Goal: Task Accomplishment & Management: Manage account settings

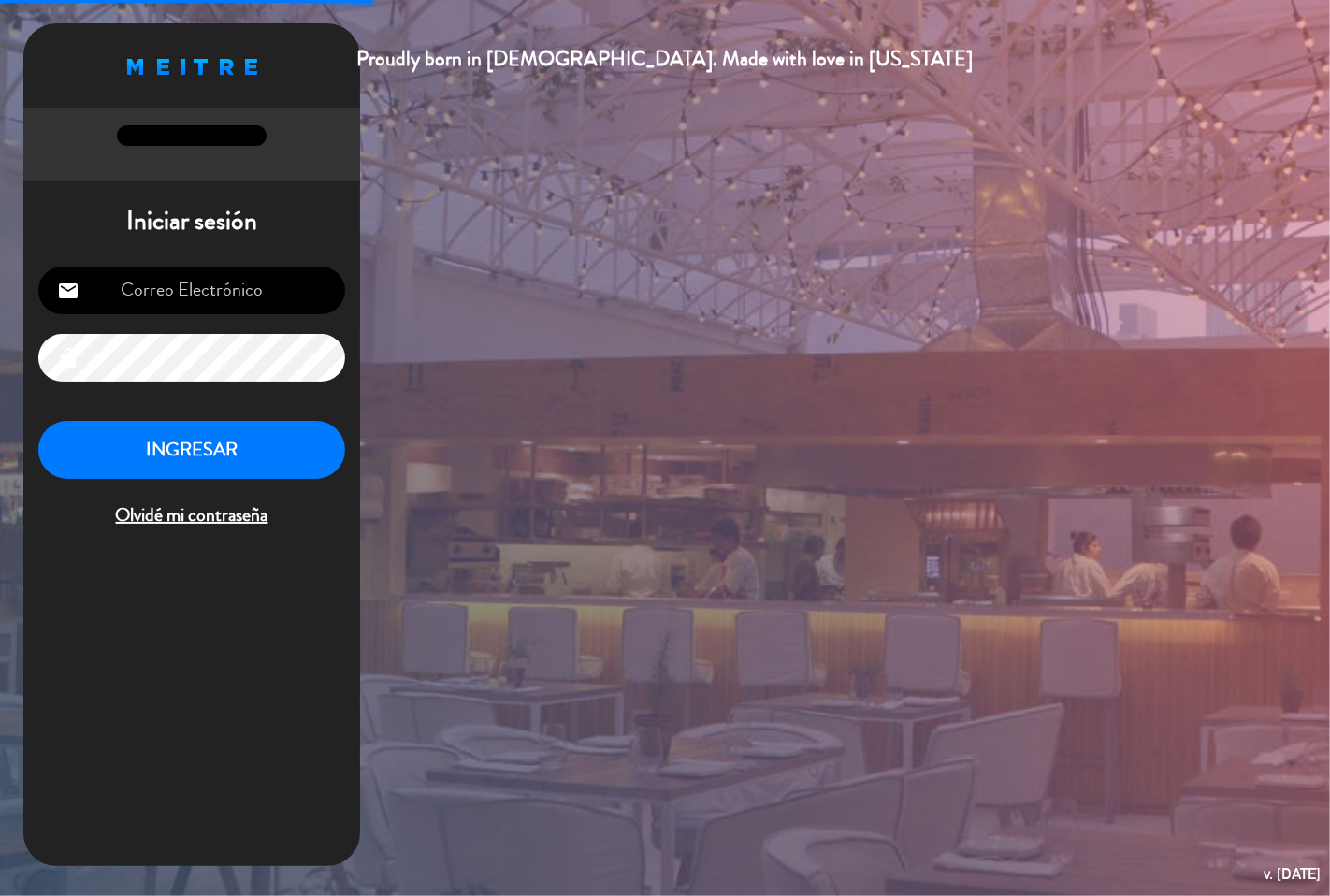
type input "[EMAIL_ADDRESS][DOMAIN_NAME]"
click at [241, 462] on button "INGRESAR" at bounding box center [192, 450] width 307 height 59
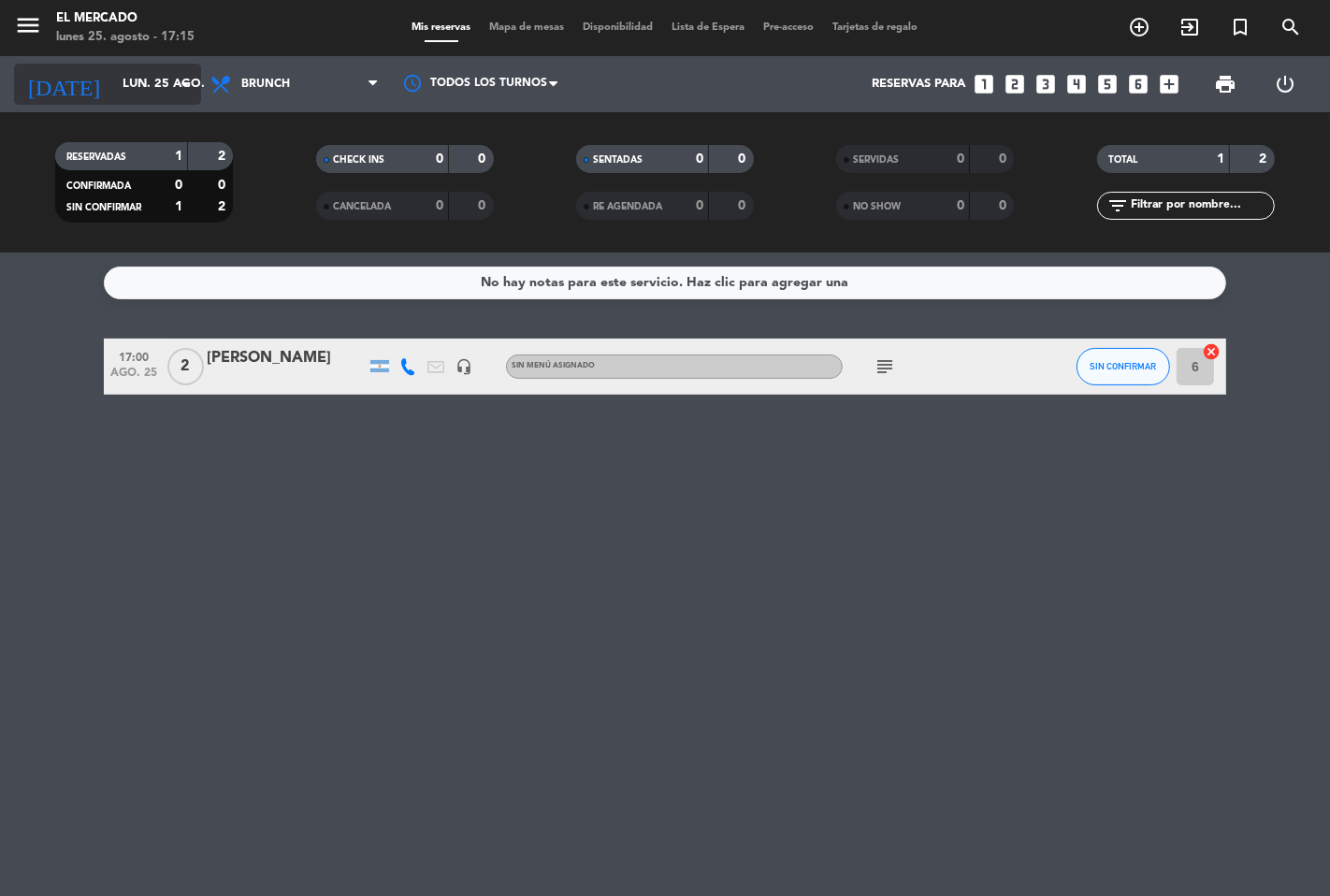
click at [113, 86] on input "lun. 25 ago." at bounding box center [194, 85] width 163 height 34
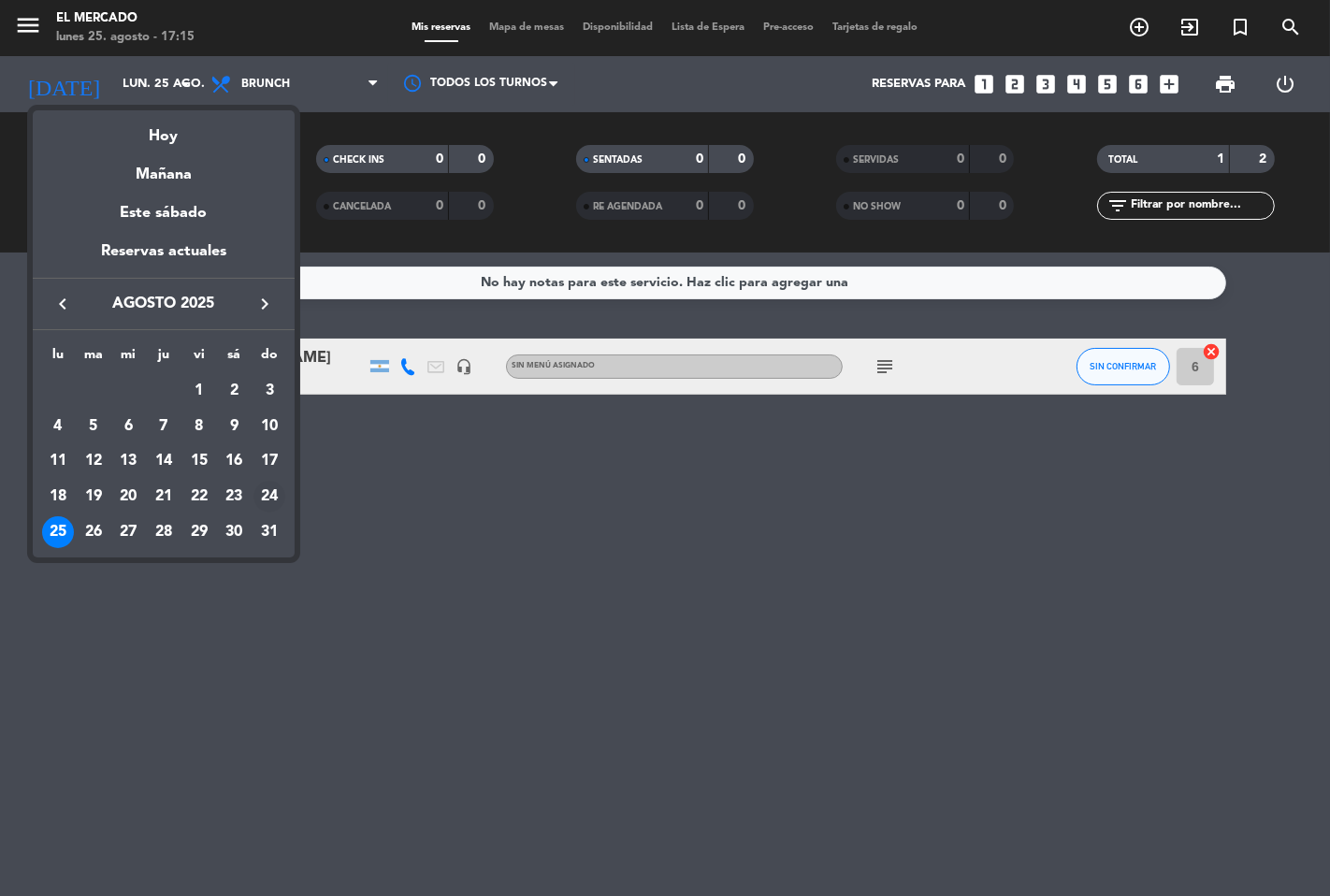
click at [269, 493] on div "24" at bounding box center [270, 496] width 32 height 32
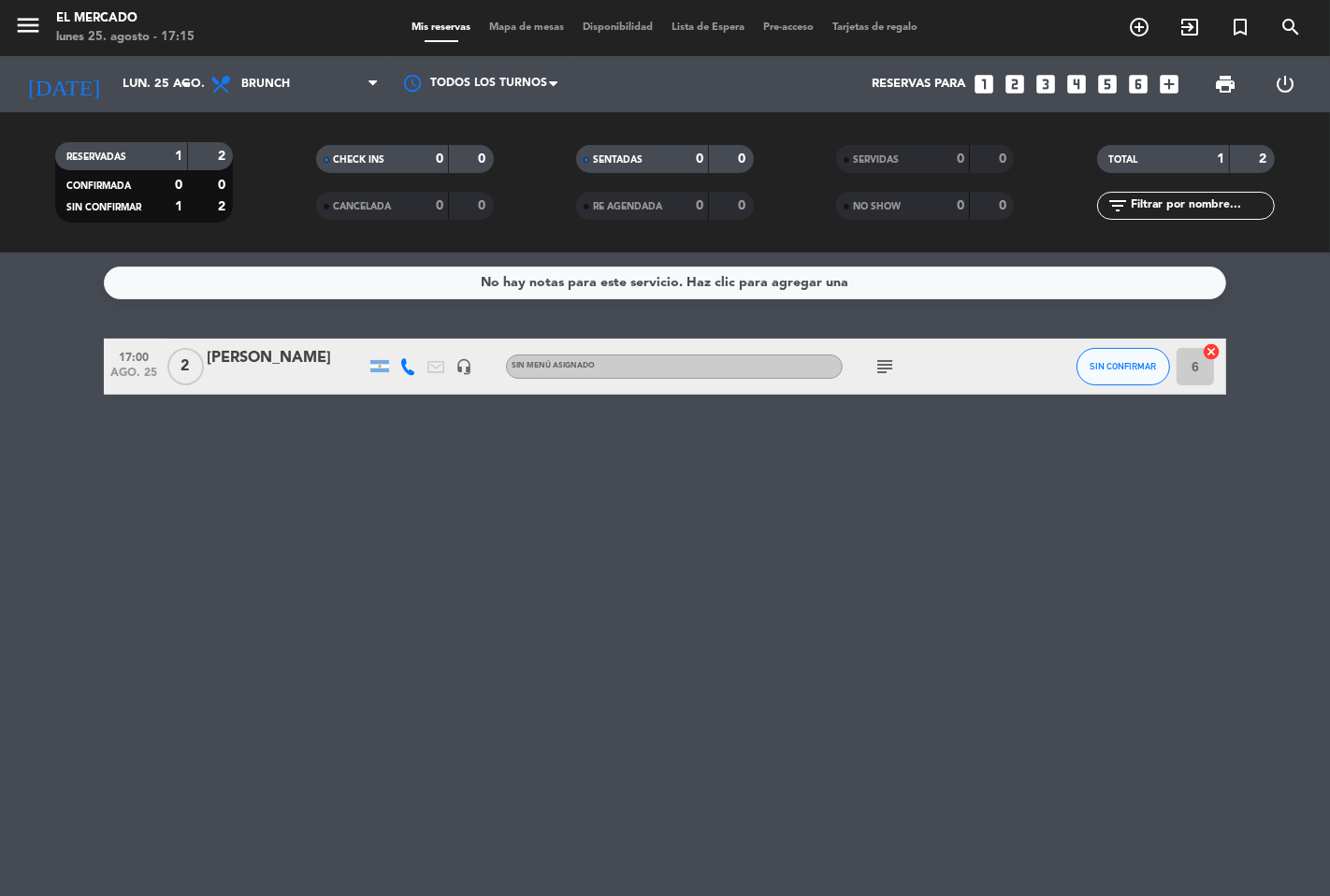
type input "dom. 24 ago."
click at [30, 24] on icon "menu" at bounding box center [28, 25] width 28 height 28
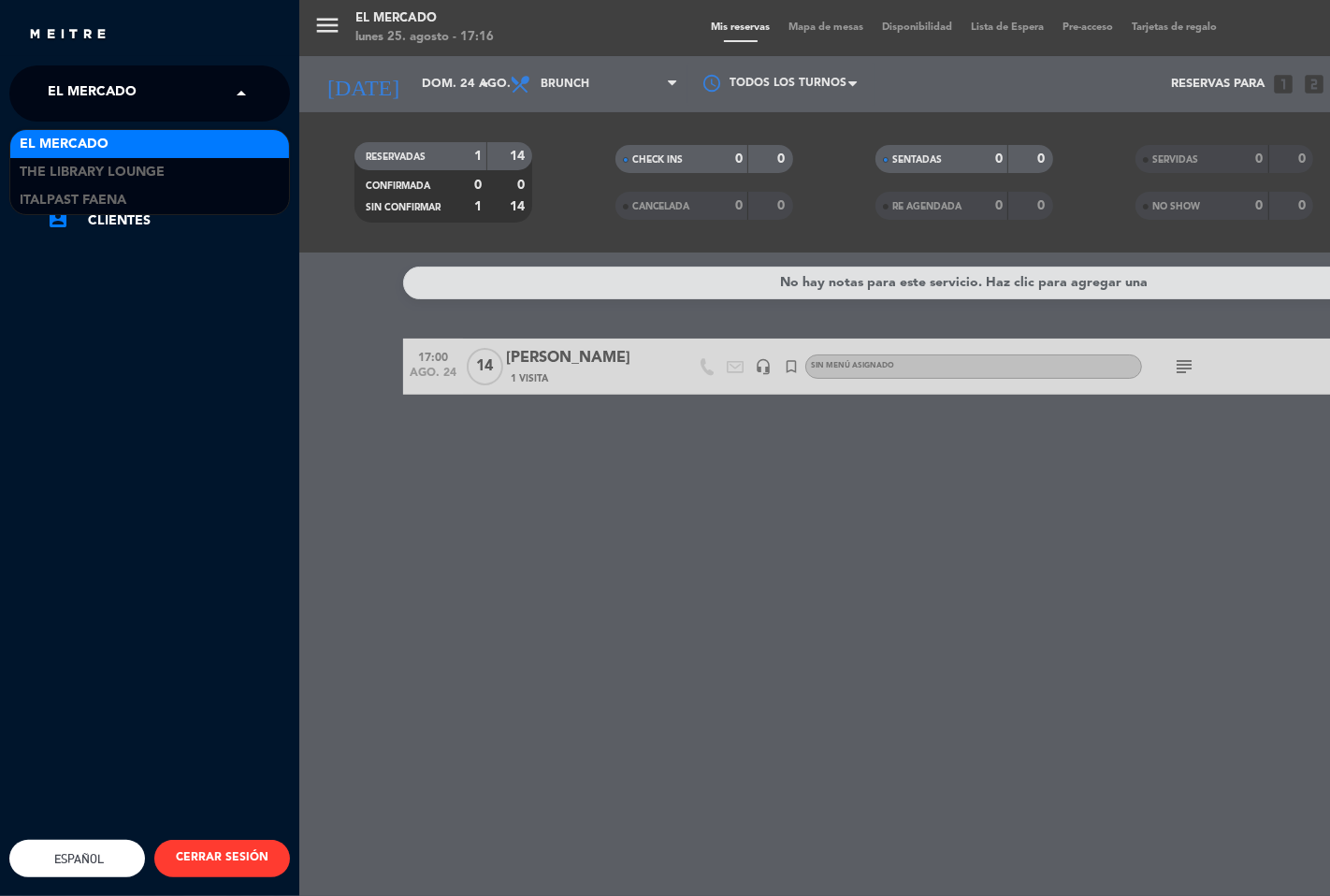
click at [148, 80] on div "× El Mercado" at bounding box center [103, 94] width 124 height 39
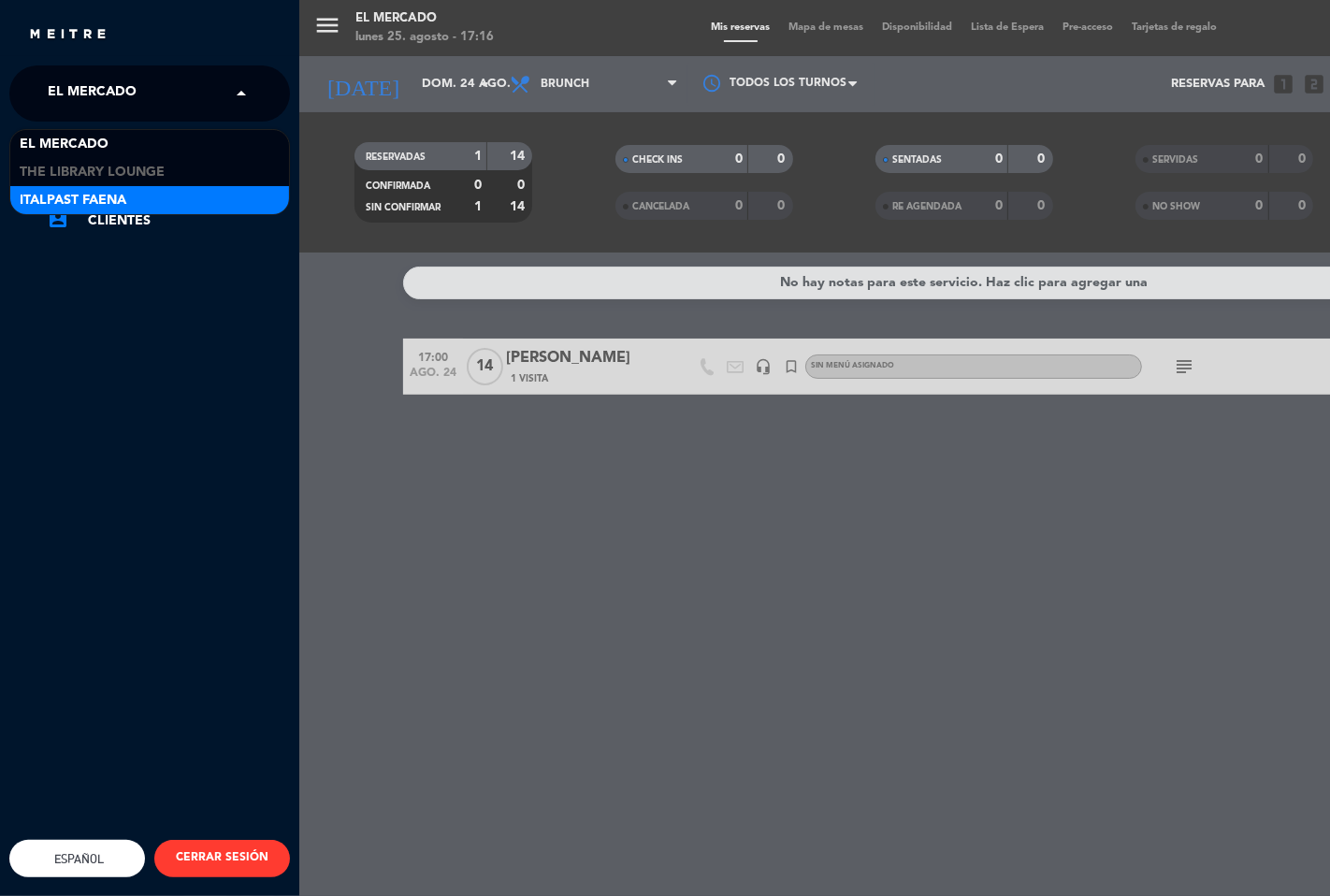
click at [87, 195] on span "Italpast Faena" at bounding box center [72, 200] width 106 height 22
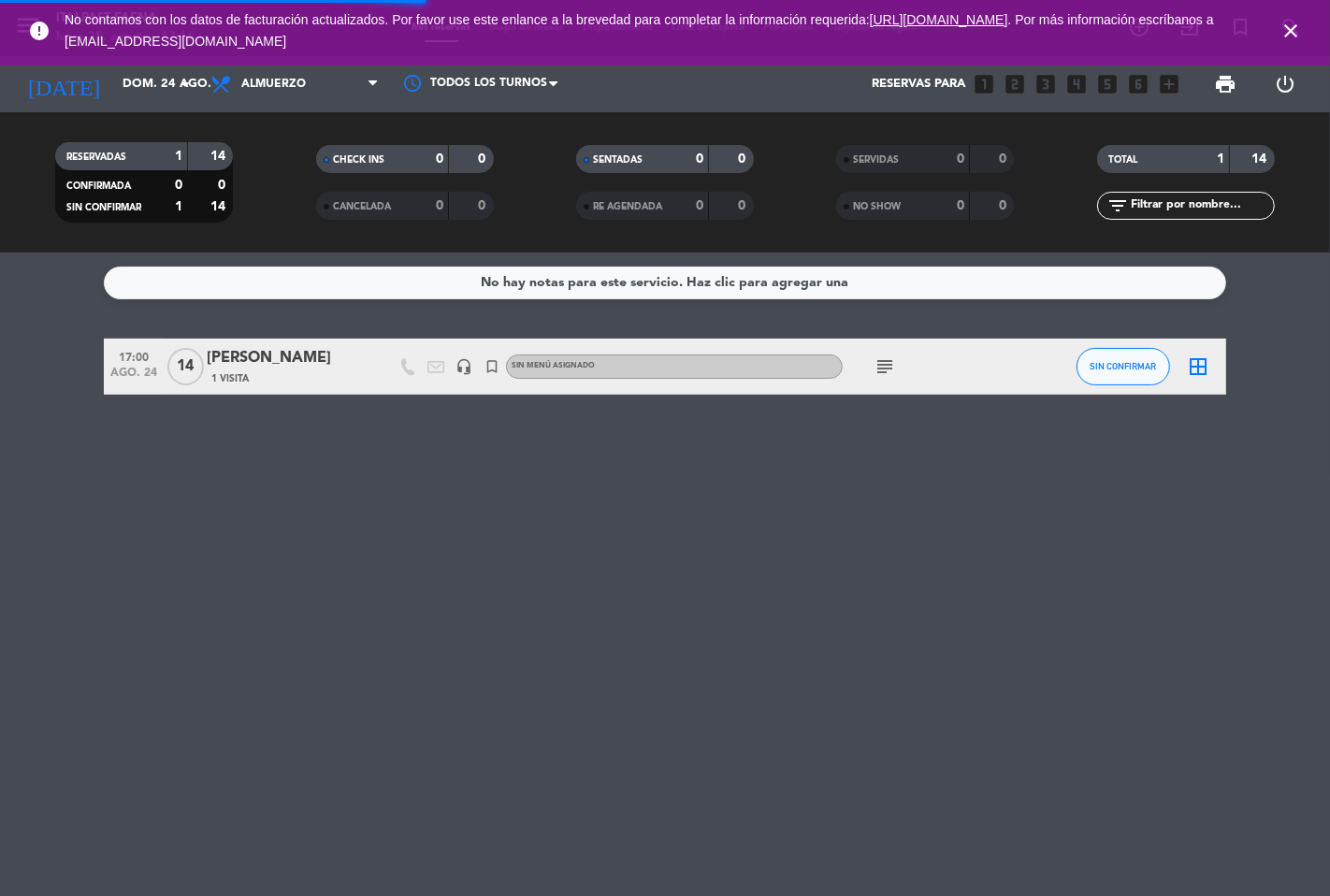
click at [1291, 31] on icon "close" at bounding box center [1291, 31] width 23 height 23
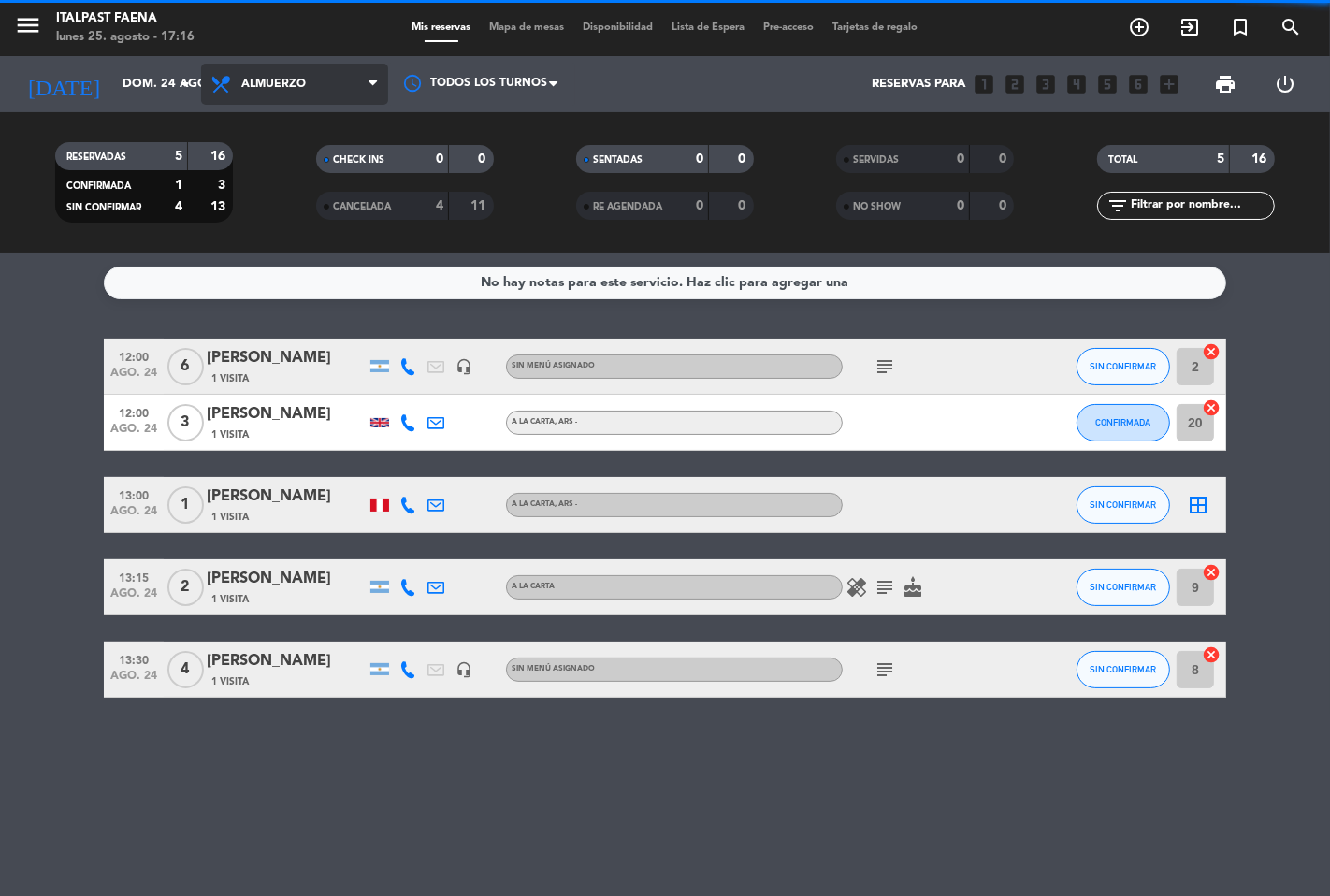
click at [283, 86] on span "Almuerzo" at bounding box center [274, 85] width 65 height 13
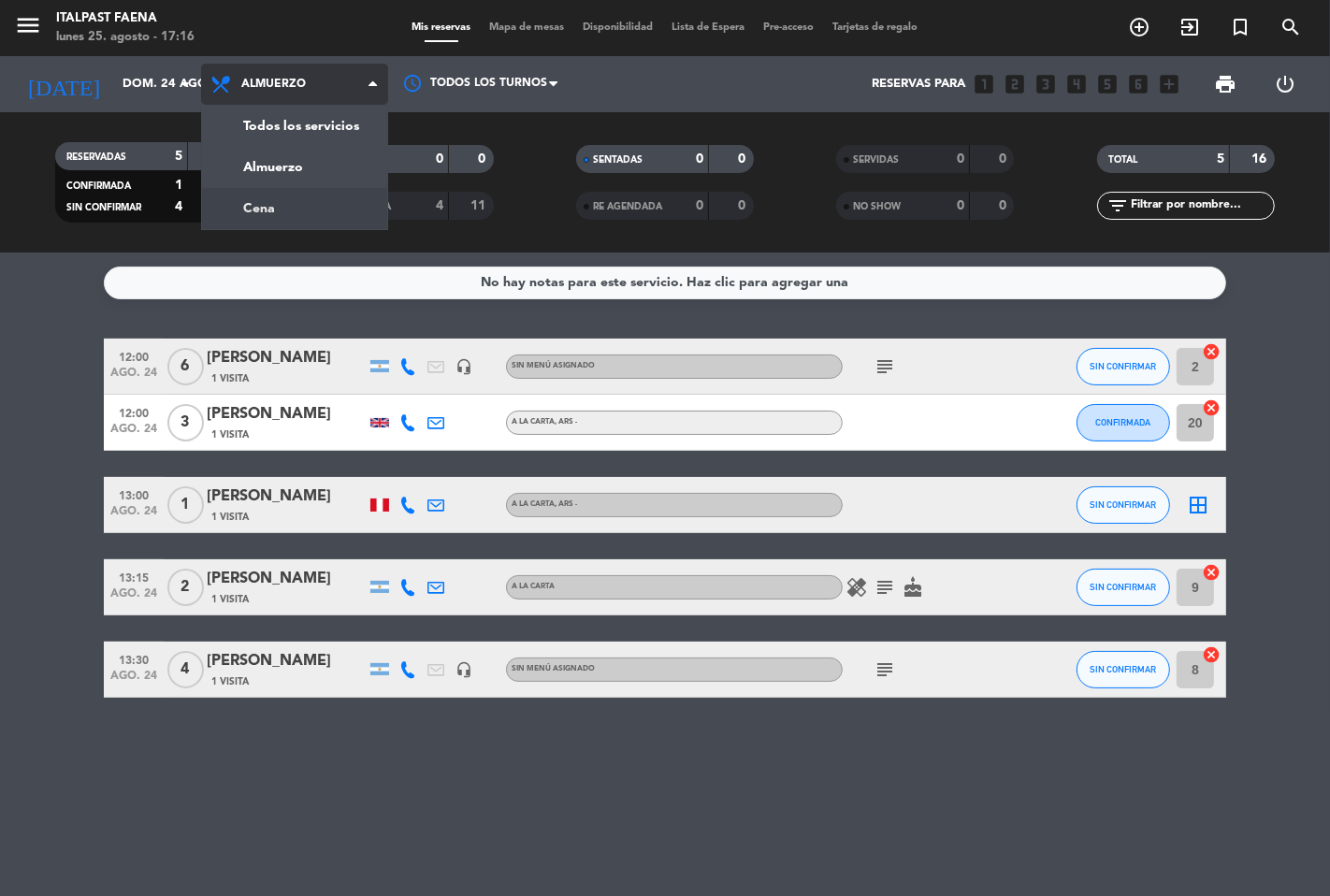
click at [255, 210] on div "menu Italpast Faena lunes 25. agosto - 17:16 Mis reservas Mapa de mesas Disponi…" at bounding box center [665, 126] width 1330 height 253
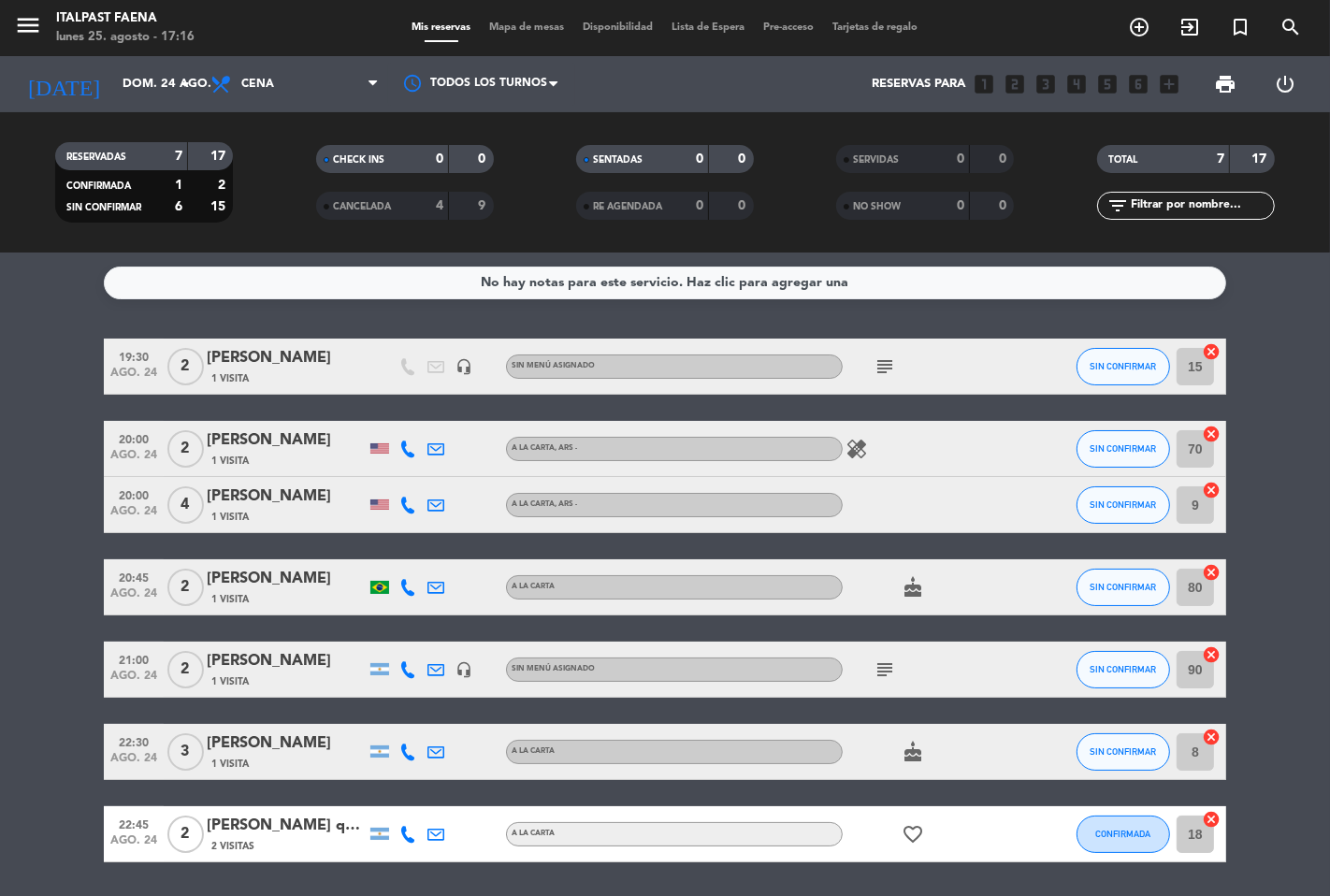
click at [877, 362] on icon "subject" at bounding box center [885, 367] width 23 height 23
click at [409, 450] on icon at bounding box center [408, 448] width 17 height 17
click at [382, 415] on span "Copiar" at bounding box center [398, 417] width 40 height 20
click at [408, 506] on icon at bounding box center [408, 505] width 17 height 17
click at [396, 467] on span "Copiar" at bounding box center [394, 472] width 40 height 20
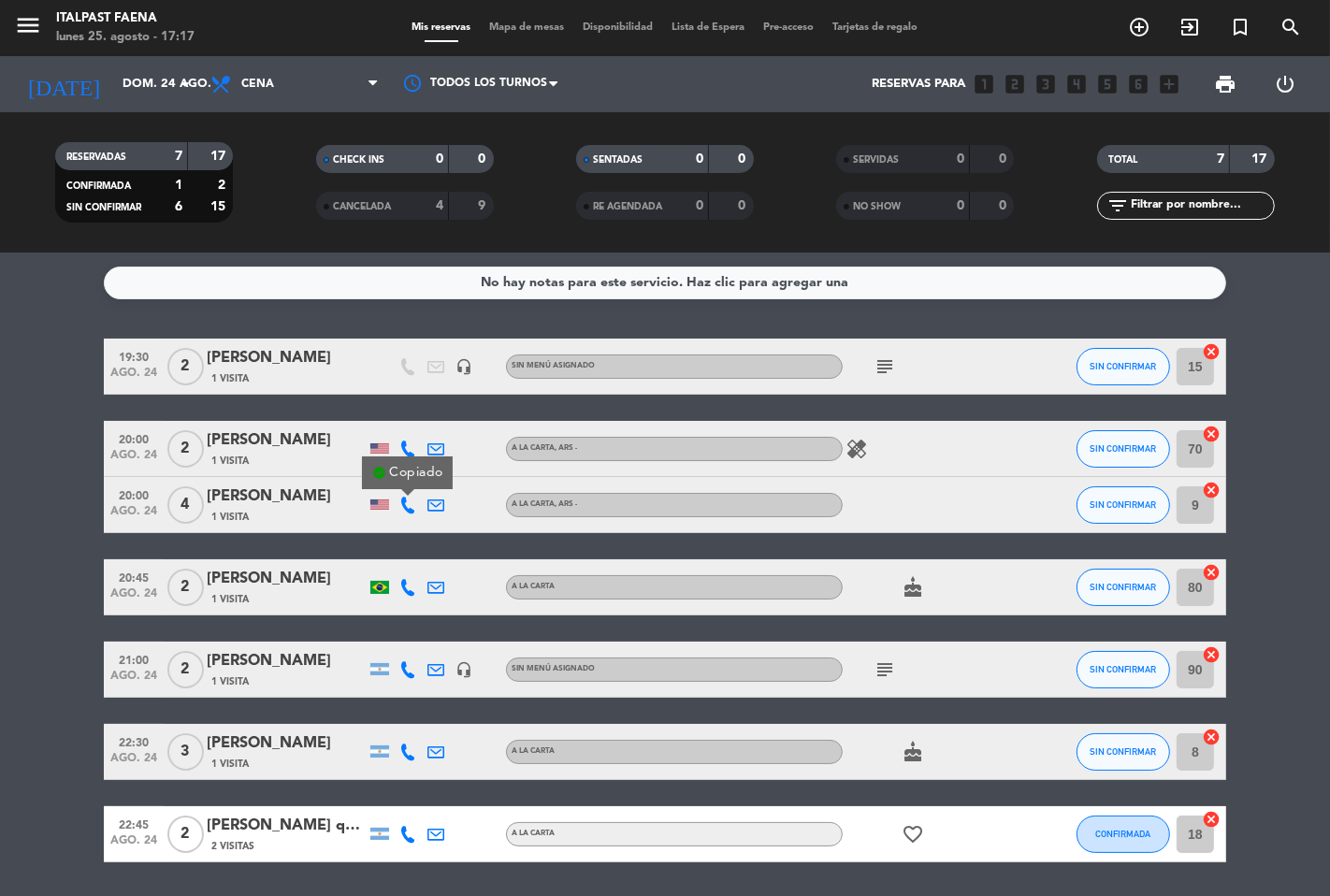
drag, startPoint x: 318, startPoint y: -53, endPoint x: 318, endPoint y: -68, distance: 15.0
click at [388, 545] on div "19:30 [DATE] 2 Saul 1 Visita headset_mic Sin menú asignado subject SIN CONFIRMA…" at bounding box center [665, 600] width 1123 height 524
click at [401, 581] on icon at bounding box center [408, 588] width 17 height 17
click at [390, 550] on span "Copiar" at bounding box center [390, 555] width 40 height 20
click at [405, 661] on icon at bounding box center [408, 669] width 17 height 17
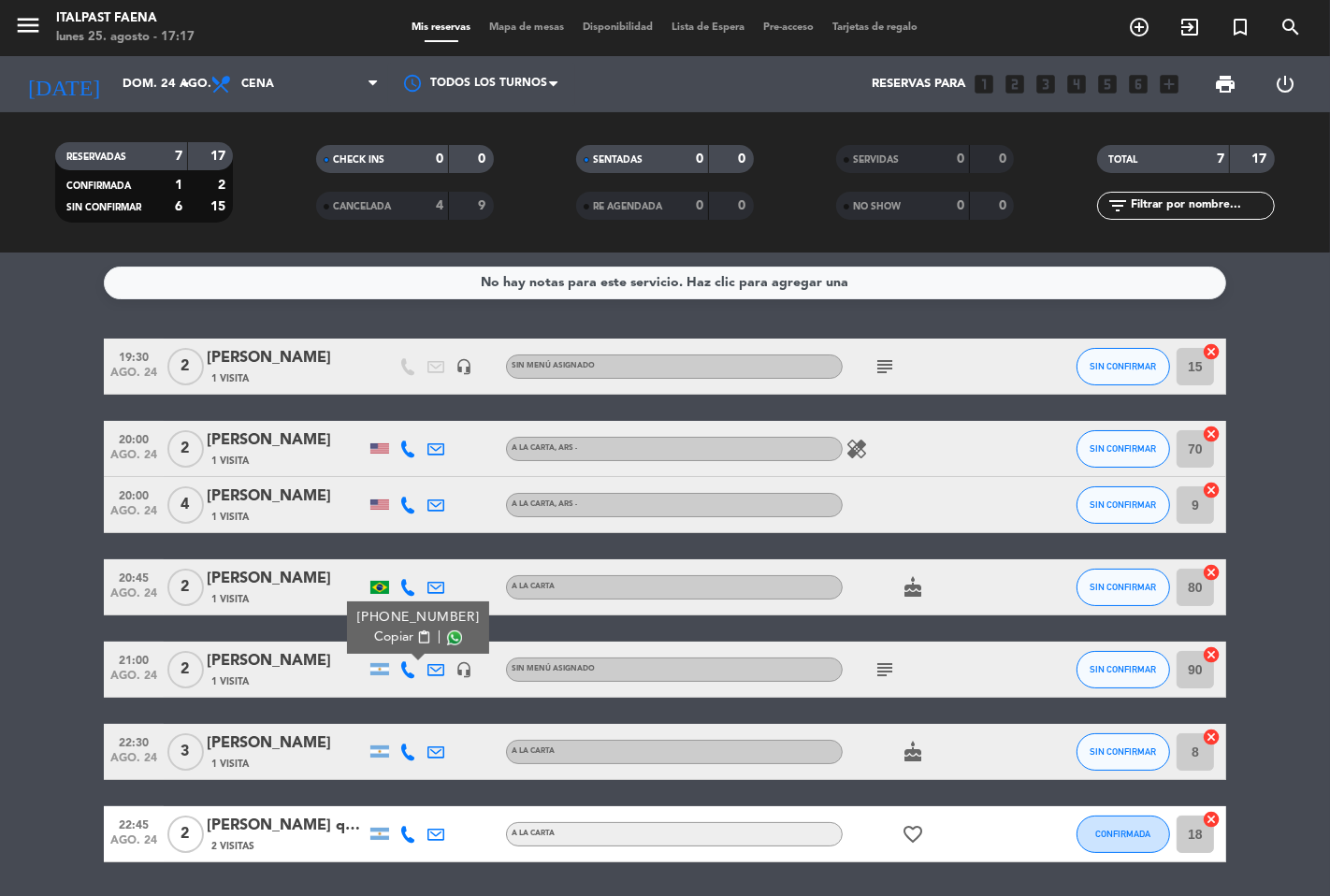
click at [394, 636] on span "Copiar" at bounding box center [394, 637] width 40 height 20
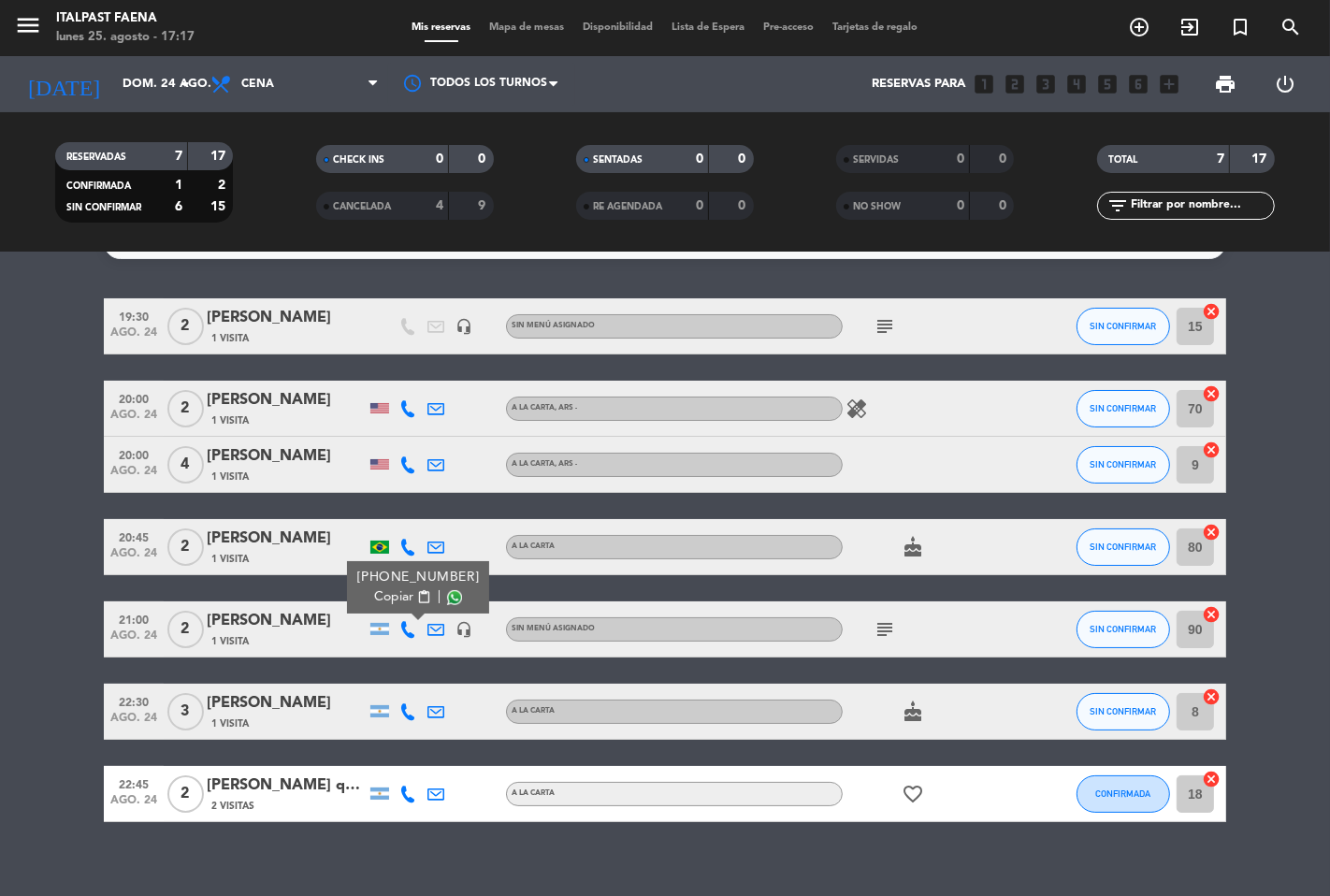
scroll to position [59, 0]
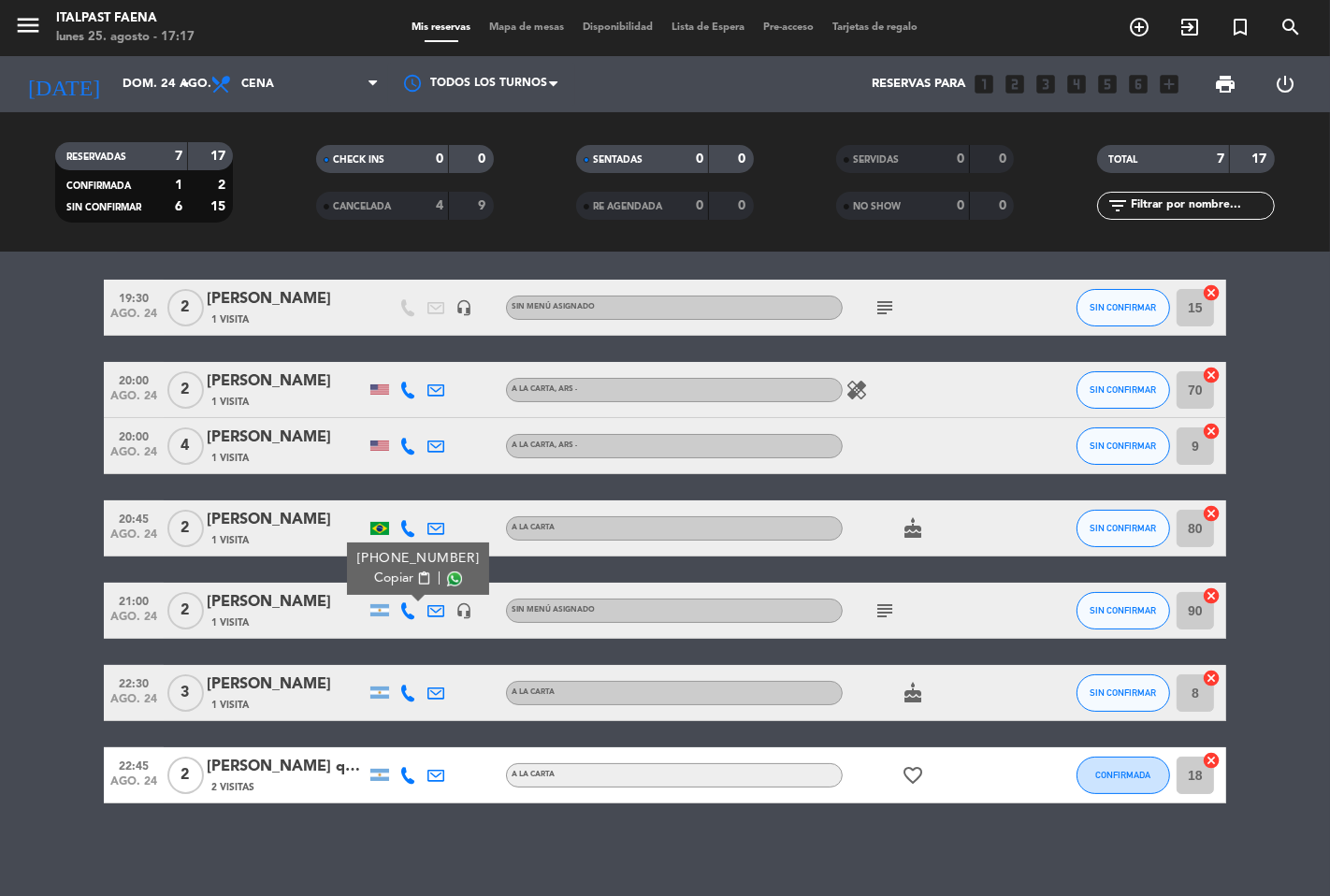
click at [404, 693] on icon at bounding box center [408, 693] width 17 height 17
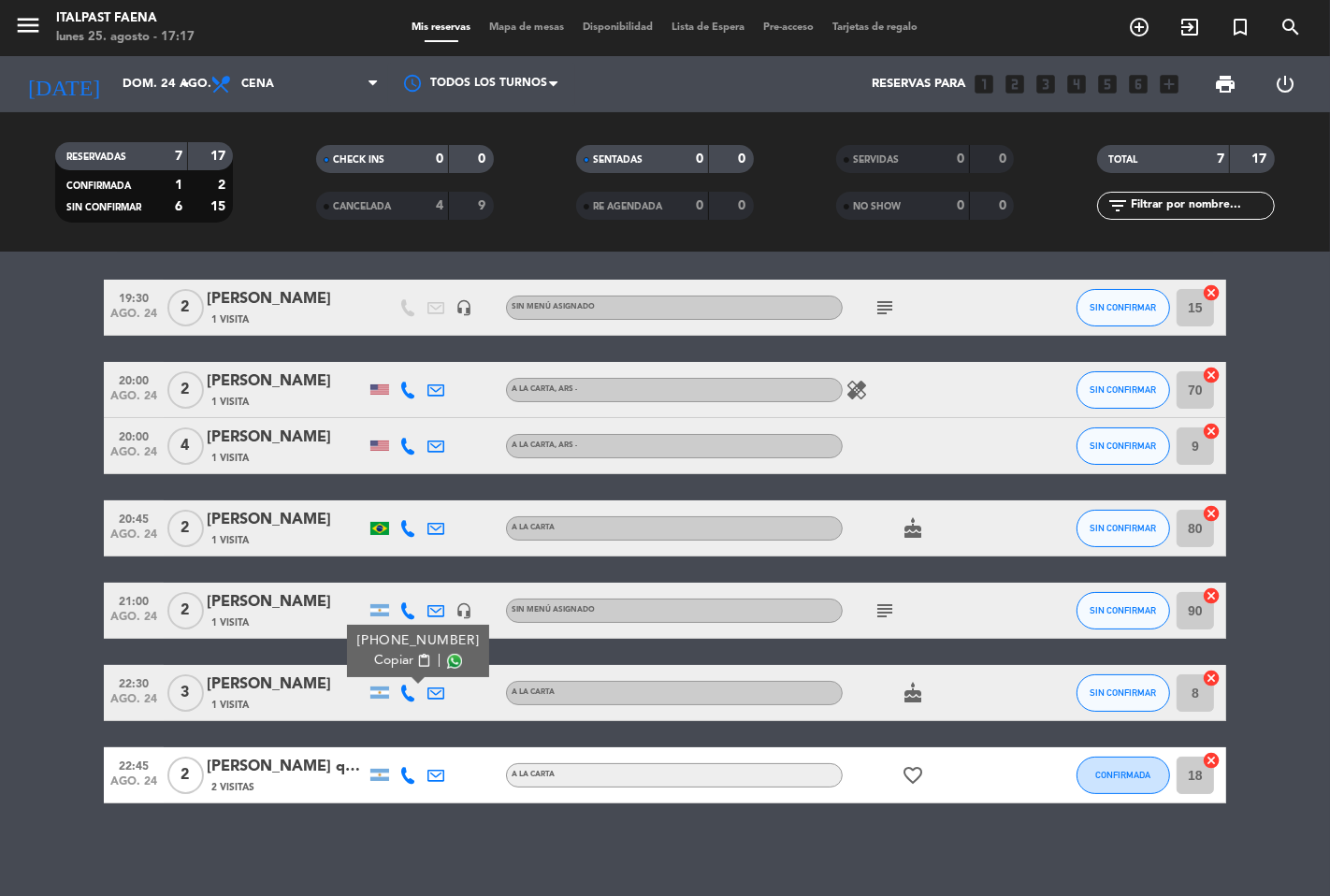
click at [388, 665] on span "Copiar" at bounding box center [394, 660] width 40 height 20
click at [404, 774] on icon at bounding box center [408, 776] width 17 height 17
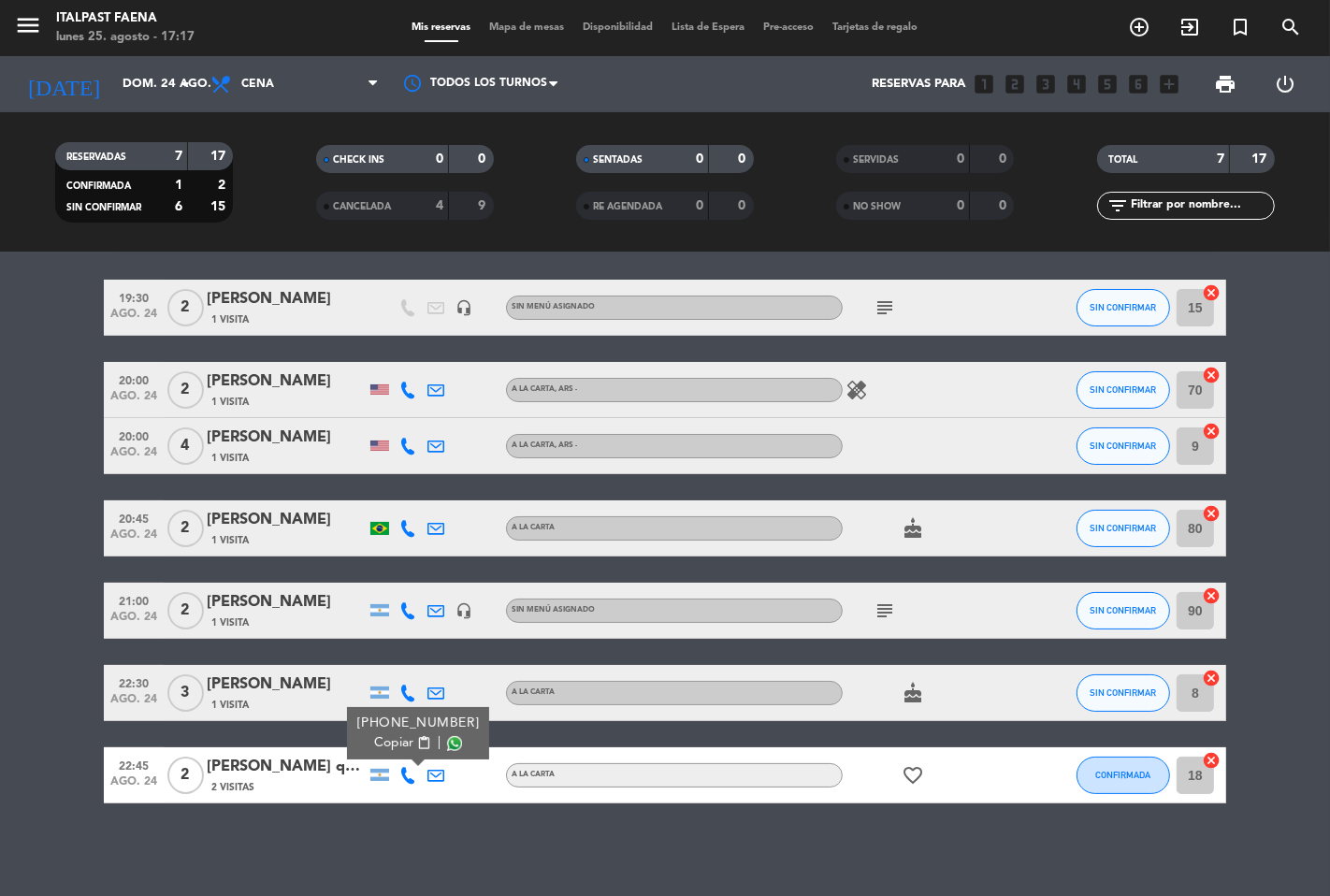
click at [388, 739] on span "Copiar" at bounding box center [394, 743] width 40 height 20
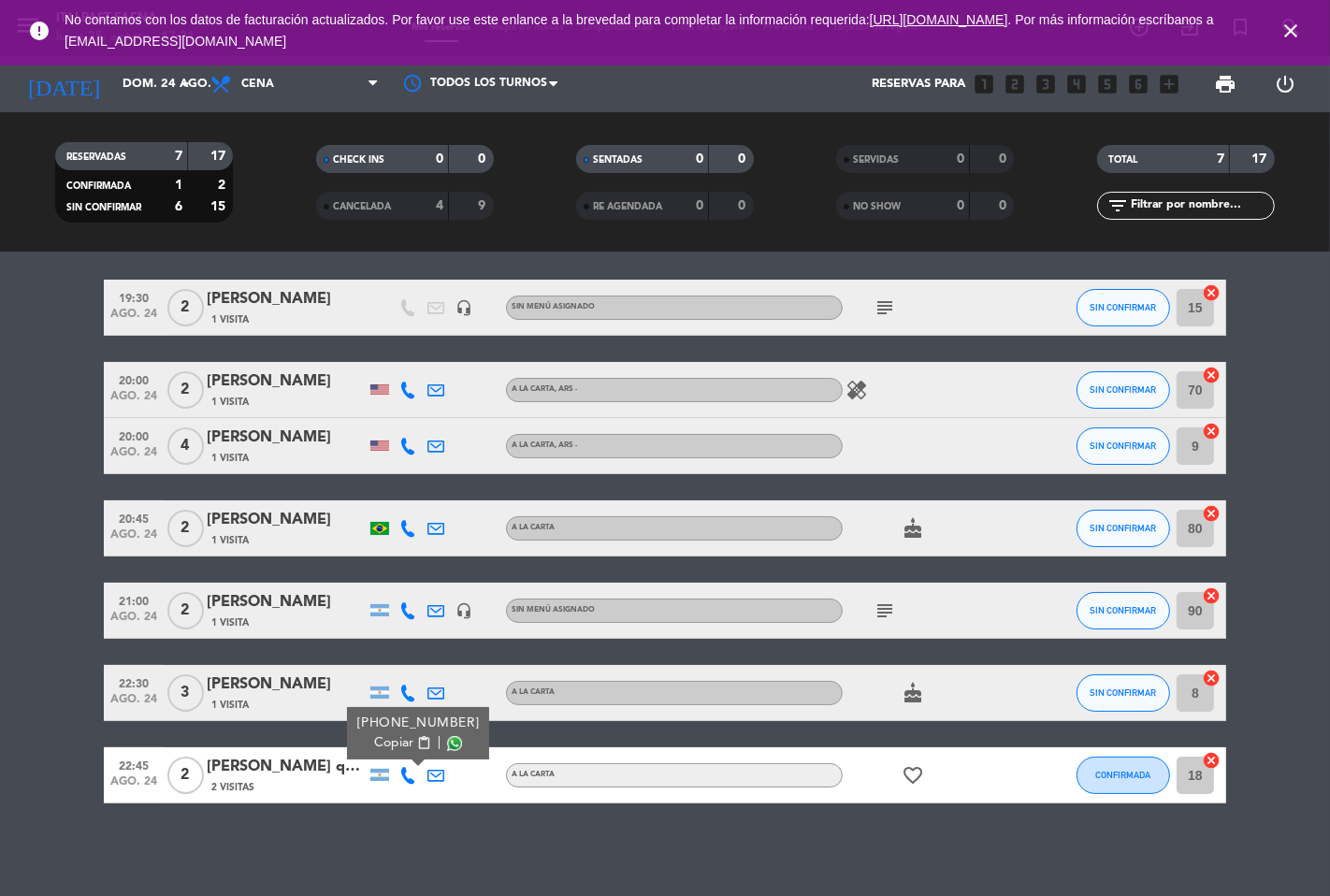
click at [1290, 24] on icon "close" at bounding box center [1291, 31] width 23 height 23
